Goal: Task Accomplishment & Management: Manage account settings

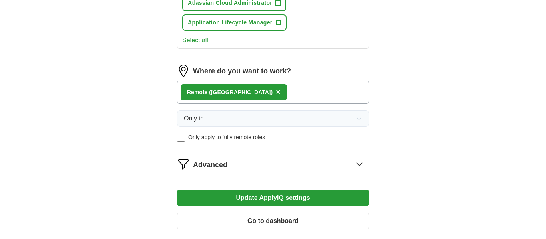
scroll to position [547, 0]
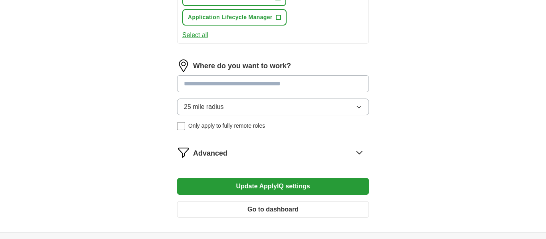
click at [283, 92] on input at bounding box center [273, 84] width 192 height 17
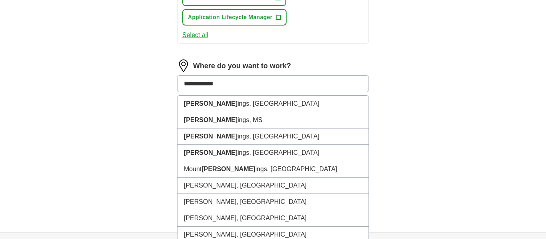
type input "**********"
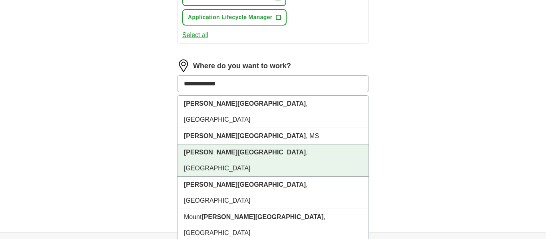
click at [249, 159] on li "[GEOGRAPHIC_DATA] , [GEOGRAPHIC_DATA]" at bounding box center [272, 161] width 191 height 32
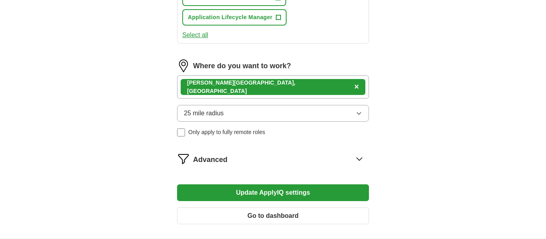
click at [310, 99] on div "[GEOGRAPHIC_DATA] , [GEOGRAPHIC_DATA] ×" at bounding box center [273, 87] width 192 height 23
click at [281, 99] on div "[GEOGRAPHIC_DATA] , [GEOGRAPHIC_DATA] ×" at bounding box center [273, 87] width 192 height 23
click at [264, 99] on div "[GEOGRAPHIC_DATA] , [GEOGRAPHIC_DATA] ×" at bounding box center [273, 87] width 192 height 23
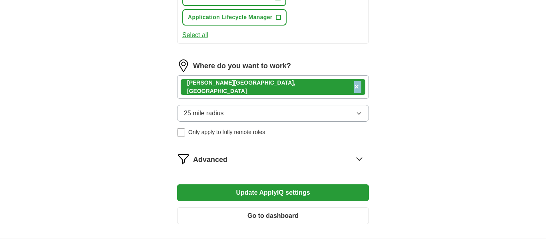
click at [264, 99] on div "[GEOGRAPHIC_DATA] , [GEOGRAPHIC_DATA] ×" at bounding box center [273, 87] width 192 height 23
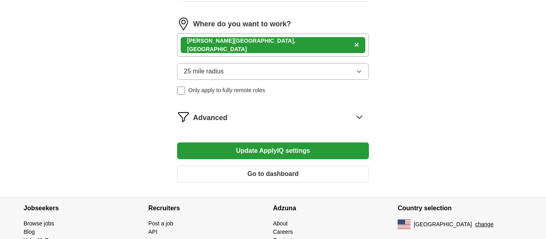
scroll to position [590, 0]
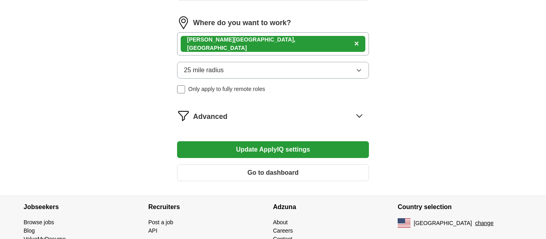
click at [274, 56] on div "[GEOGRAPHIC_DATA] , [GEOGRAPHIC_DATA] ×" at bounding box center [273, 43] width 192 height 23
click at [354, 48] on span "×" at bounding box center [356, 43] width 5 height 9
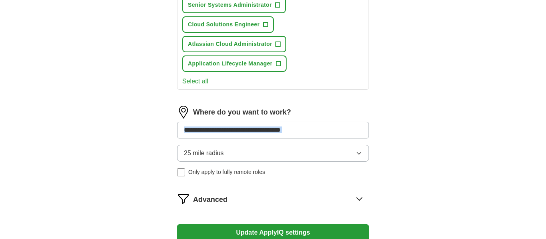
scroll to position [511, 0]
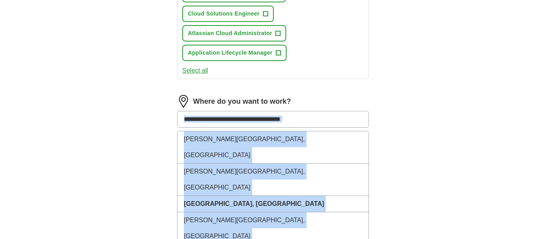
click at [309, 128] on input at bounding box center [273, 119] width 192 height 17
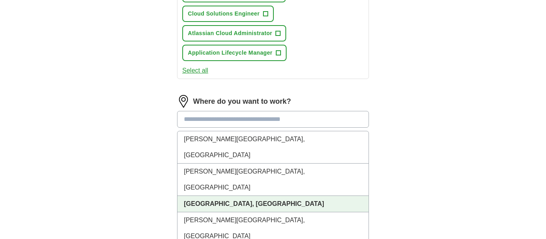
click at [231, 196] on li "[GEOGRAPHIC_DATA], [GEOGRAPHIC_DATA]" at bounding box center [272, 204] width 191 height 16
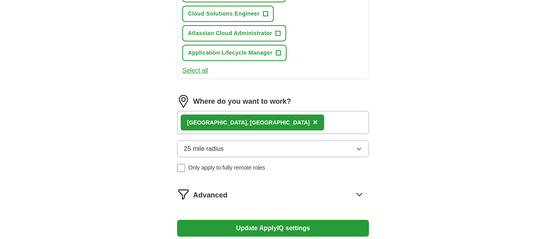
click at [292, 134] on div "[GEOGRAPHIC_DATA], [GEOGRAPHIC_DATA] ×" at bounding box center [273, 122] width 192 height 23
click at [177, 134] on div "[GEOGRAPHIC_DATA], [GEOGRAPHIC_DATA] ×" at bounding box center [273, 122] width 192 height 23
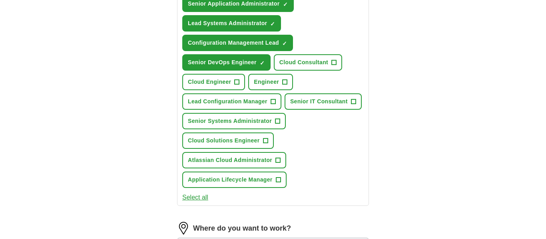
scroll to position [382, 0]
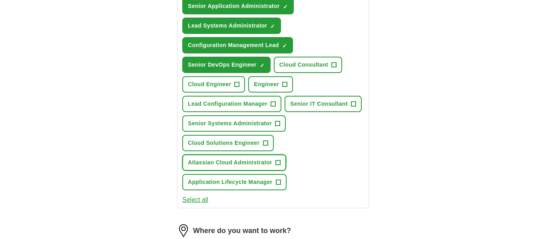
click at [276, 171] on button "Atlassian Cloud Administrator +" at bounding box center [234, 163] width 104 height 16
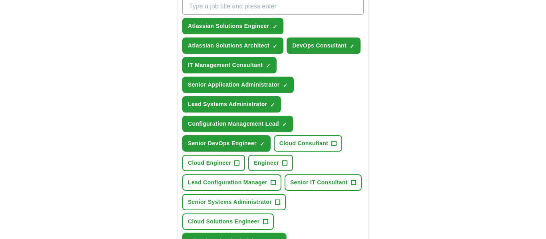
scroll to position [310, 0]
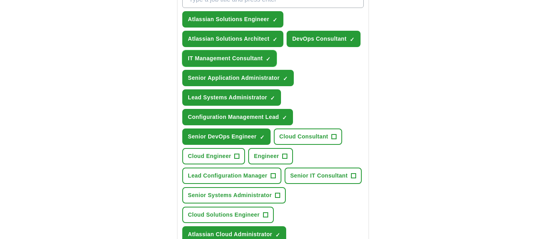
click at [0, 0] on span "×" at bounding box center [0, 0] width 0 height 0
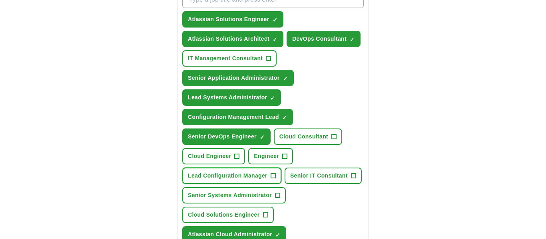
click at [279, 175] on button "Lead Configuration Manager +" at bounding box center [231, 176] width 99 height 16
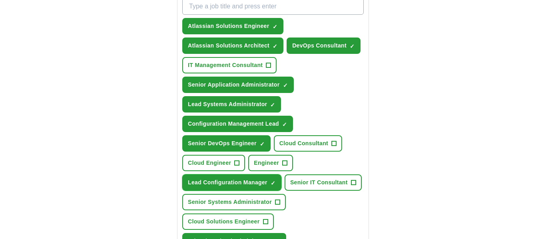
scroll to position [295, 0]
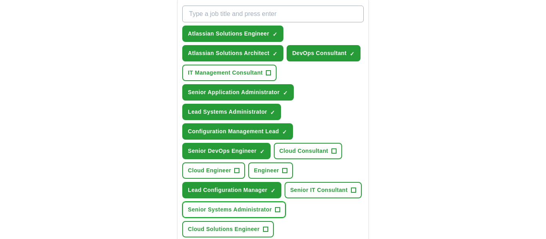
click at [278, 213] on span "+" at bounding box center [277, 210] width 5 height 6
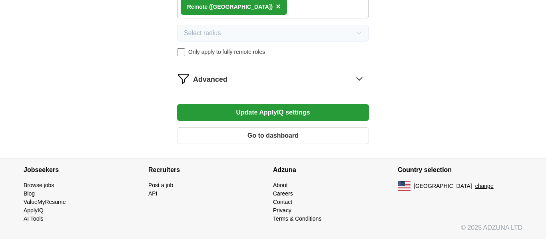
scroll to position [641, 0]
click at [267, 118] on button "Update ApplyIQ settings" at bounding box center [273, 112] width 192 height 17
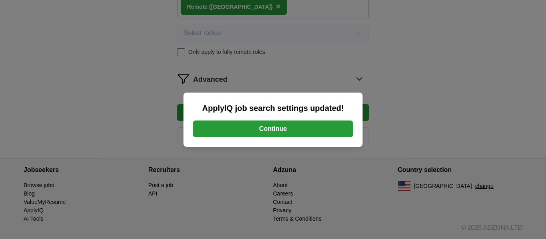
click at [287, 128] on button "Continue" at bounding box center [273, 129] width 160 height 17
